Goal: Transaction & Acquisition: Download file/media

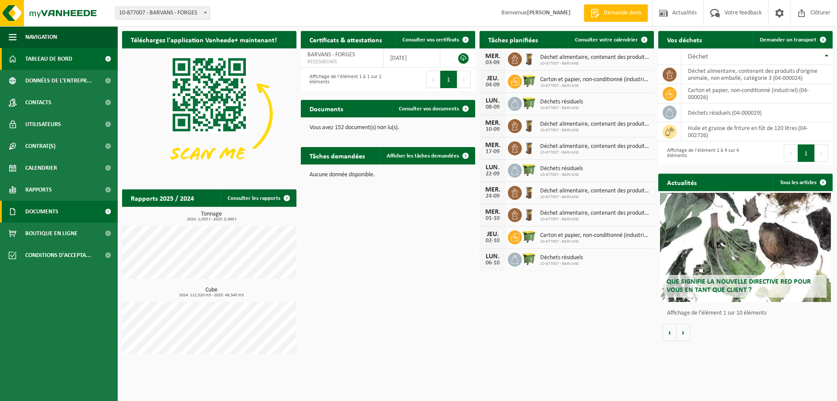
click at [67, 211] on link "Documents" at bounding box center [59, 212] width 118 height 22
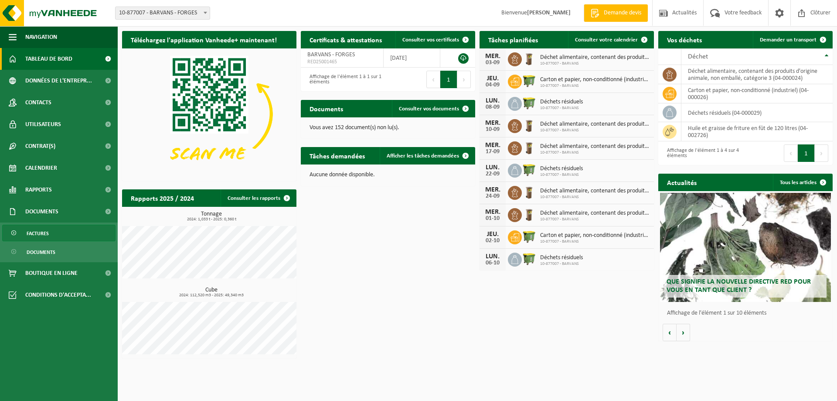
click at [51, 236] on link "Factures" at bounding box center [58, 233] width 113 height 17
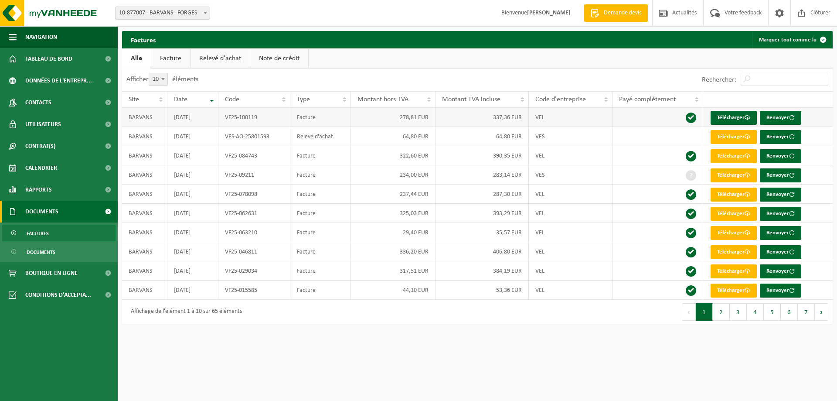
click at [395, 118] on td "278,81 EUR" at bounding box center [393, 117] width 85 height 19
click at [425, 118] on td "278,81 EUR" at bounding box center [393, 117] width 85 height 19
click at [740, 114] on link "Télécharger" at bounding box center [734, 118] width 46 height 14
click at [744, 157] on link "Télécharger" at bounding box center [734, 156] width 46 height 14
click at [725, 177] on link "Télécharger" at bounding box center [734, 175] width 46 height 14
